Goal: Use online tool/utility: Utilize a website feature to perform a specific function

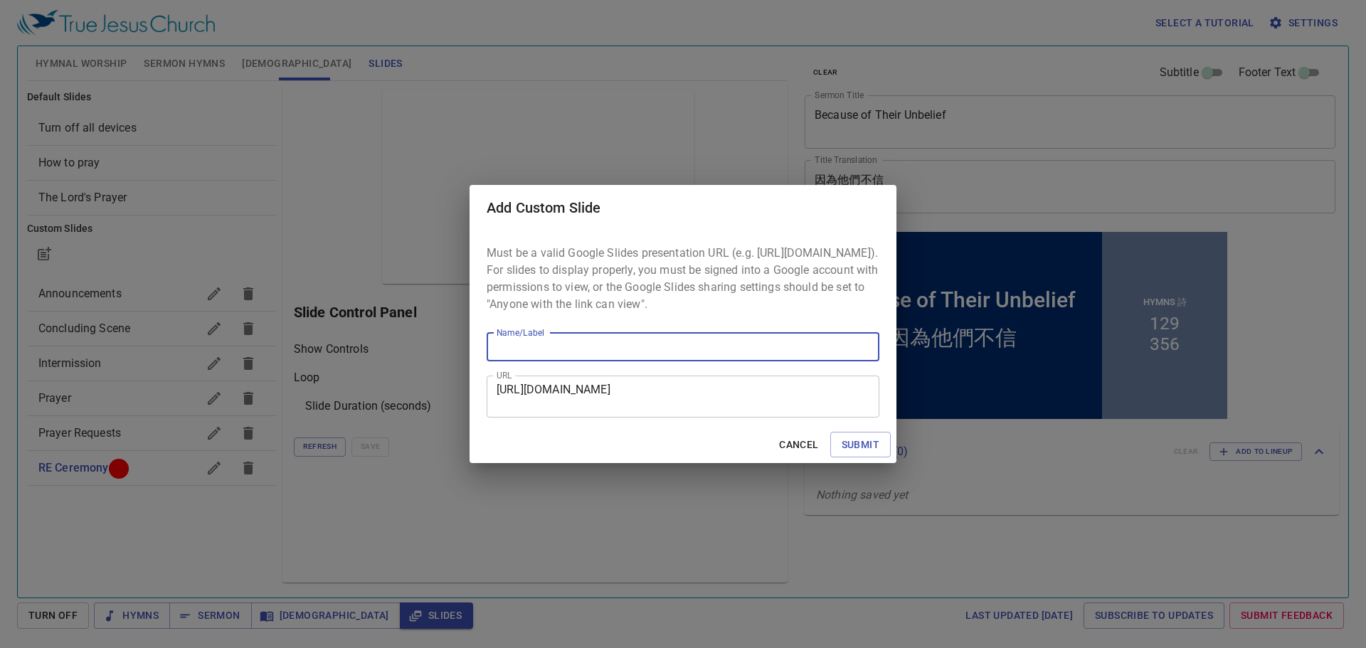
type input "J"
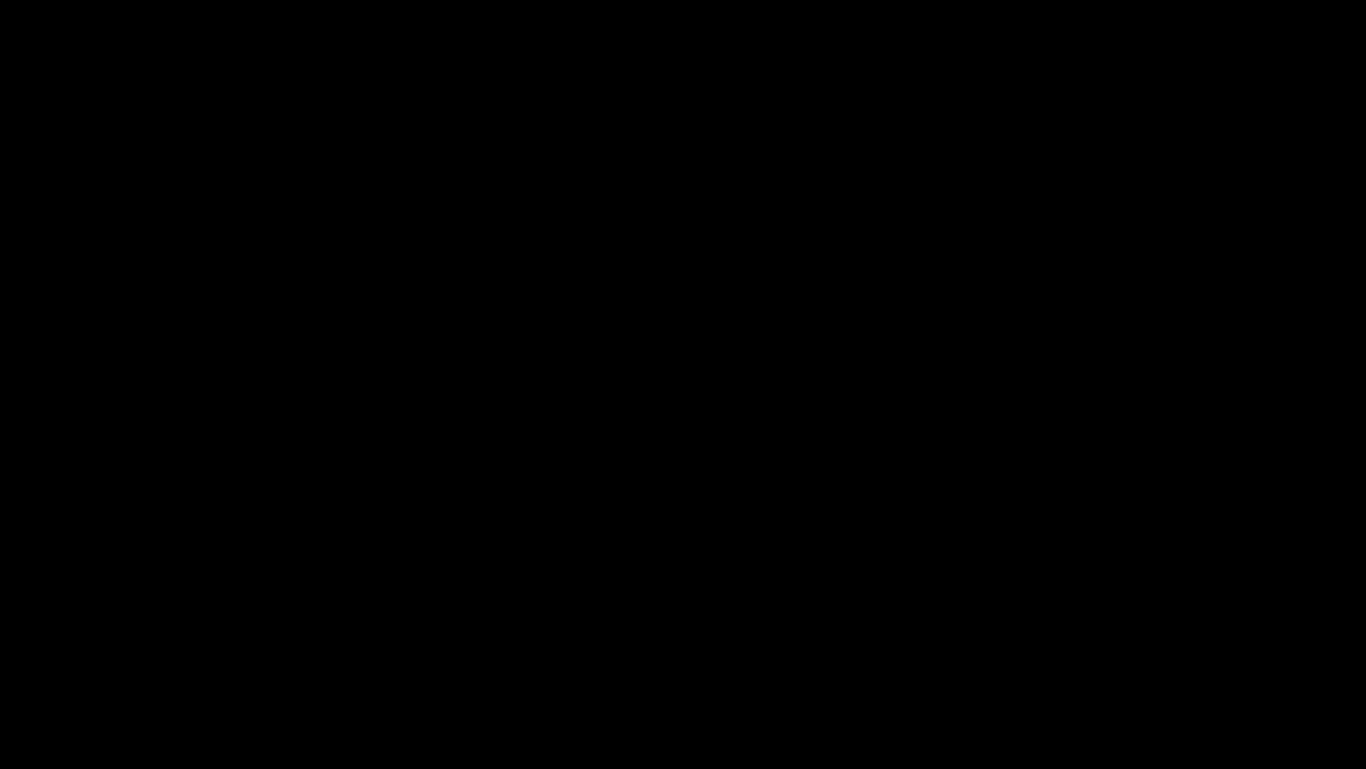
click at [45, 764] on div at bounding box center [683, 384] width 1366 height 769
click at [32, 754] on div at bounding box center [683, 384] width 1366 height 769
